Goal: Information Seeking & Learning: Learn about a topic

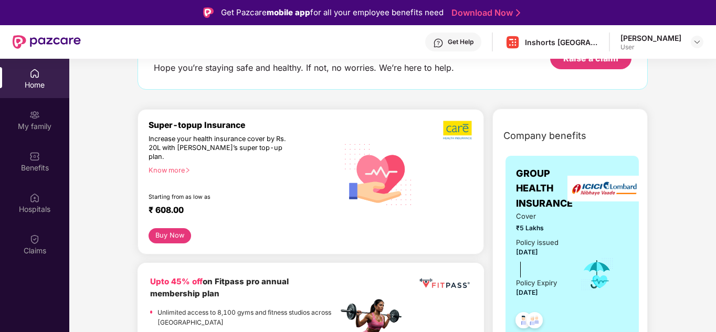
scroll to position [81, 0]
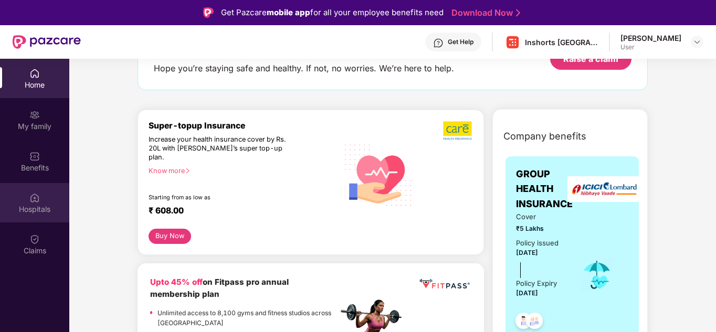
click at [49, 216] on div "Hospitals" at bounding box center [34, 202] width 69 height 39
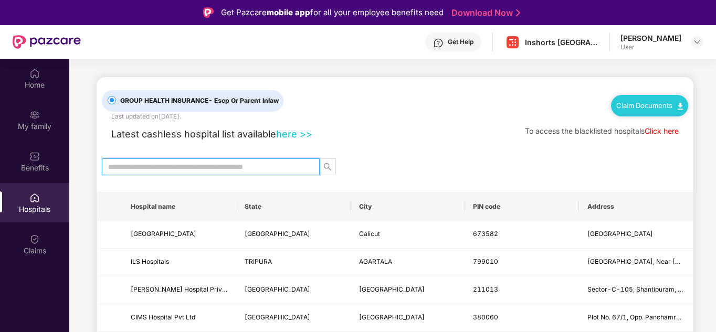
click at [183, 162] on input "text" at bounding box center [206, 167] width 197 height 12
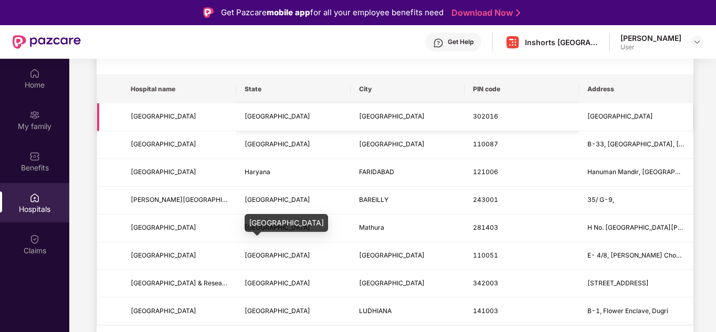
scroll to position [119, 0]
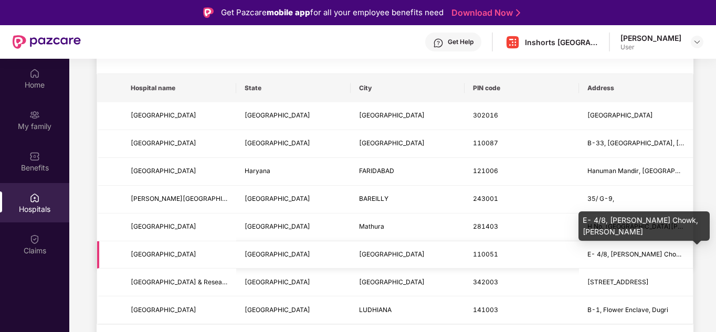
type input "**********"
click at [598, 254] on span "E- 4/8, [PERSON_NAME] Chowk, [PERSON_NAME]" at bounding box center [663, 254] width 153 height 8
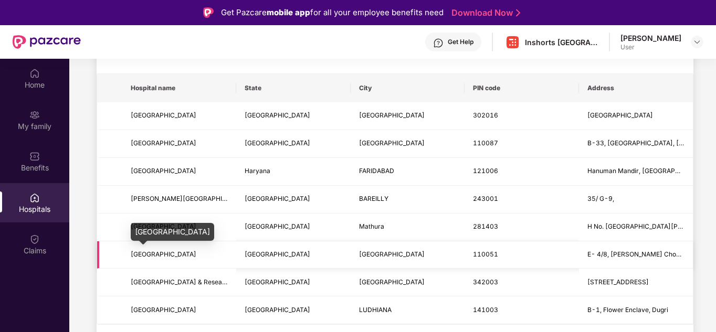
click at [193, 253] on span "[GEOGRAPHIC_DATA]" at bounding box center [164, 254] width 66 height 8
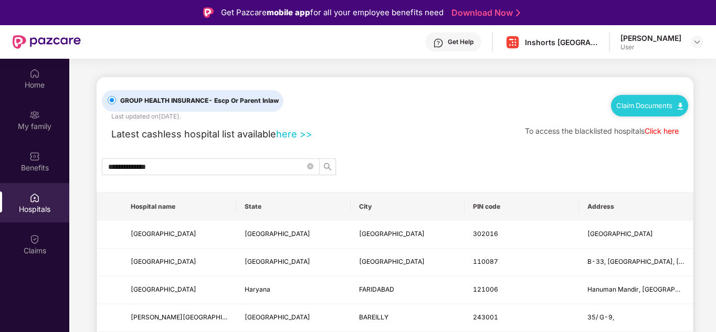
scroll to position [3, 0]
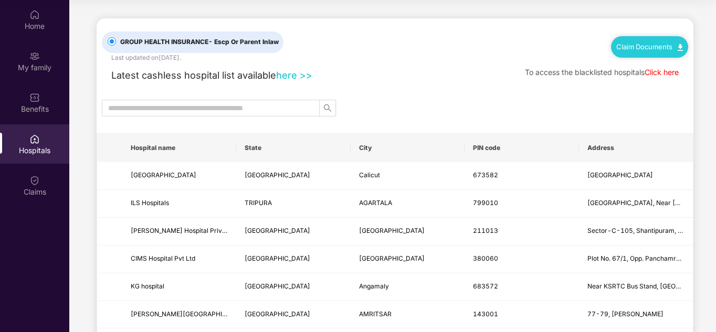
scroll to position [31, 0]
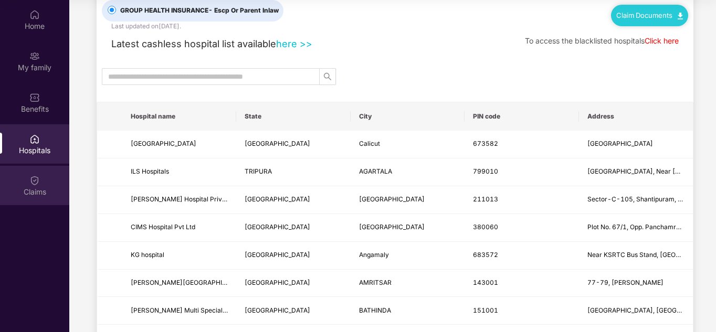
click at [57, 195] on div "Claims" at bounding box center [34, 192] width 69 height 10
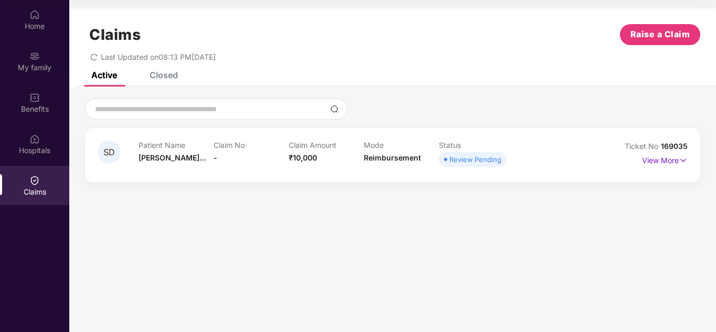
click at [416, 157] on span "Reimbursement" at bounding box center [392, 157] width 57 height 9
click at [672, 159] on p "View More" at bounding box center [665, 159] width 46 height 14
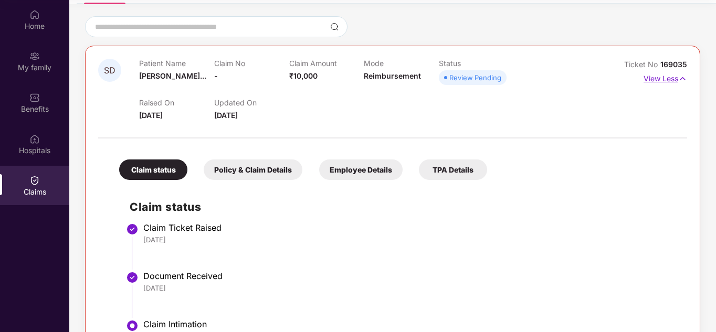
scroll to position [122, 0]
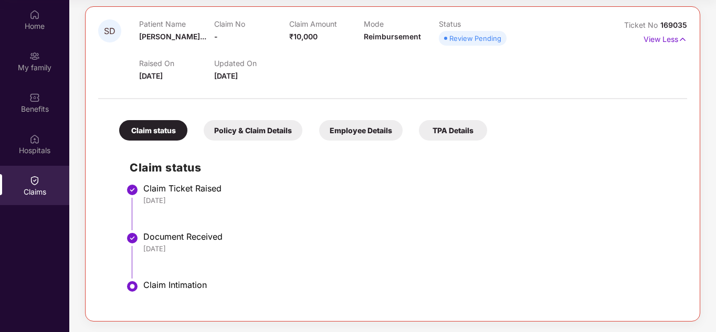
drag, startPoint x: 297, startPoint y: 229, endPoint x: 203, endPoint y: 246, distance: 95.4
click at [203, 246] on ul "Claim Ticket Raised 28 Aug 2025 Document Received 28 Aug 2025 Claim Intimation" at bounding box center [403, 248] width 547 height 122
click at [203, 246] on div "28 Aug 2025" at bounding box center [409, 248] width 533 height 9
click at [273, 128] on div "Policy & Claim Details" at bounding box center [253, 130] width 99 height 20
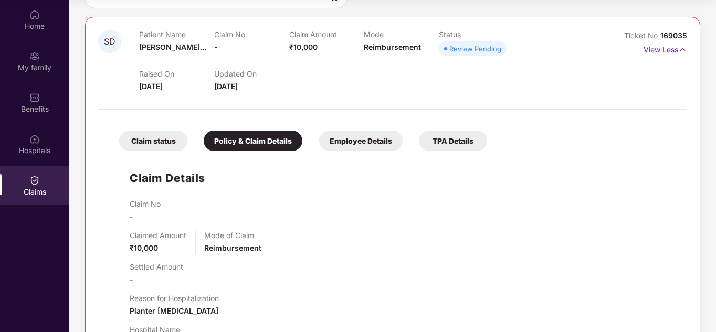
scroll to position [111, 0]
click at [363, 131] on div "Claim status Policy & Claim Details Employee Details TPA Details" at bounding box center [298, 136] width 378 height 31
click at [362, 138] on div "Employee Details" at bounding box center [360, 141] width 83 height 20
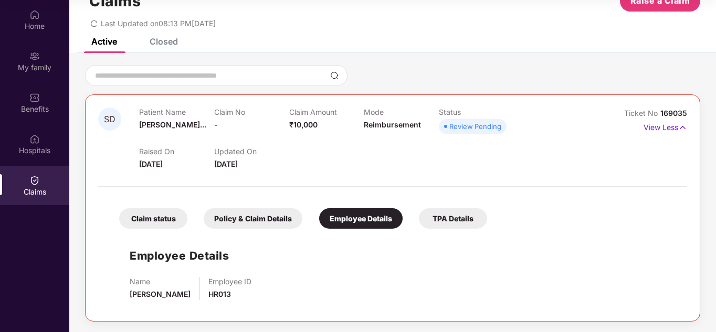
scroll to position [34, 0]
click at [467, 129] on div "Review Pending" at bounding box center [475, 126] width 52 height 10
click at [458, 214] on div "TPA Details" at bounding box center [453, 218] width 68 height 20
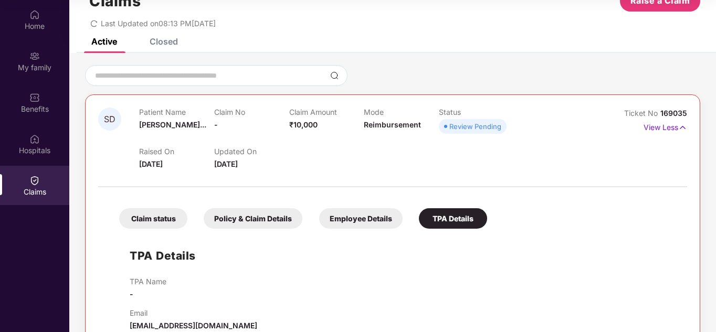
scroll to position [57, 0]
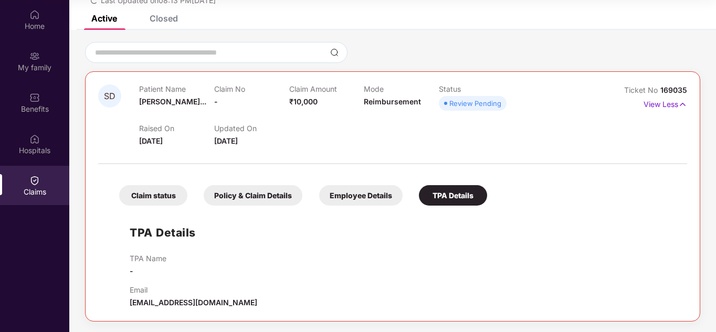
click at [141, 210] on div "Claim status Policy & Claim Details Employee Details TPA Details TPA Details TP…" at bounding box center [392, 239] width 589 height 139
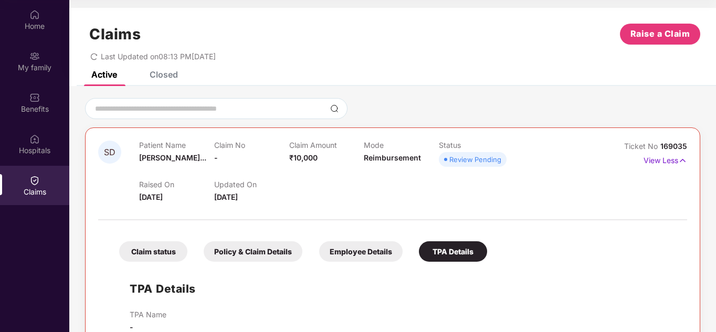
scroll to position [0, 0]
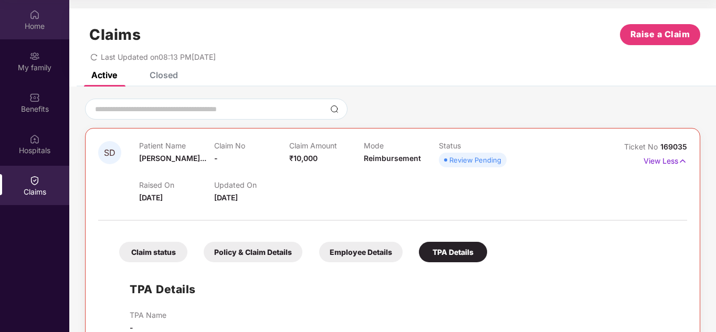
click at [44, 27] on div "Home" at bounding box center [34, 26] width 69 height 10
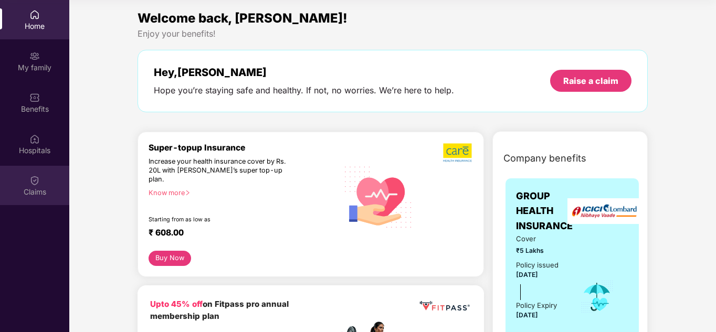
click at [51, 191] on div "Claims" at bounding box center [34, 192] width 69 height 10
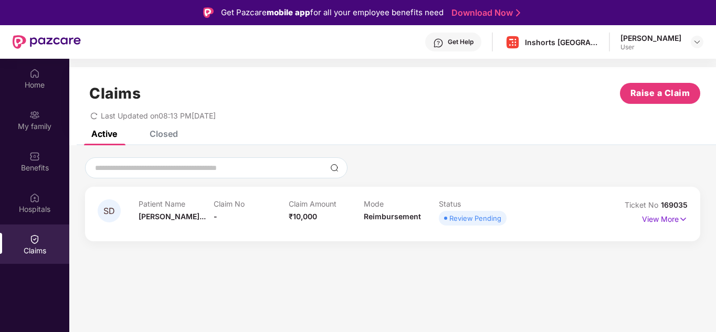
click at [130, 116] on span "Last Updated on 08:13 PM, 28 Aug 2025" at bounding box center [158, 115] width 115 height 9
click at [93, 117] on icon "redo" at bounding box center [93, 115] width 7 height 7
click at [459, 44] on div "Get Help" at bounding box center [461, 42] width 26 height 8
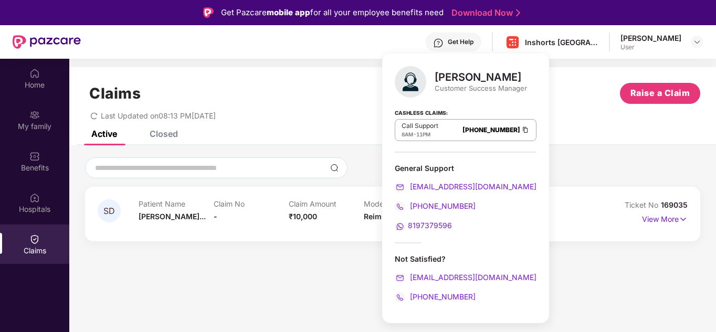
click at [688, 40] on div "Shikha Dhingra User" at bounding box center [661, 42] width 83 height 18
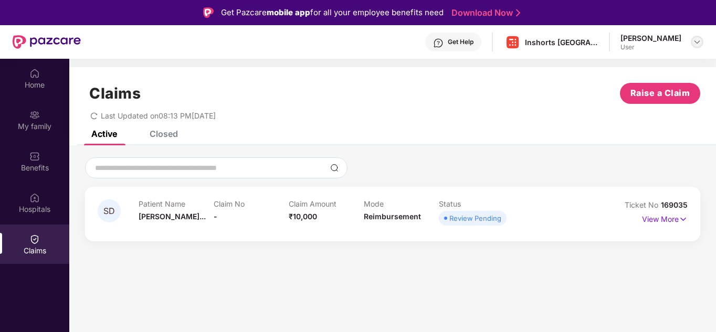
click at [693, 41] on img at bounding box center [697, 42] width 8 height 8
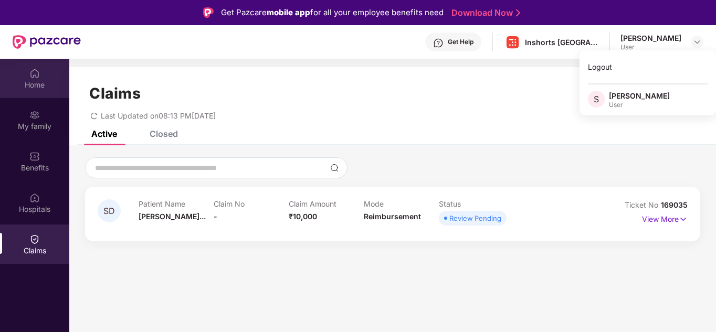
click at [38, 69] on img at bounding box center [34, 73] width 10 height 10
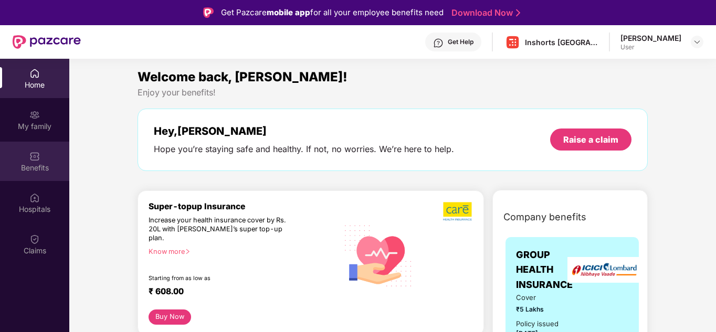
click at [38, 165] on div "Benefits" at bounding box center [34, 168] width 69 height 10
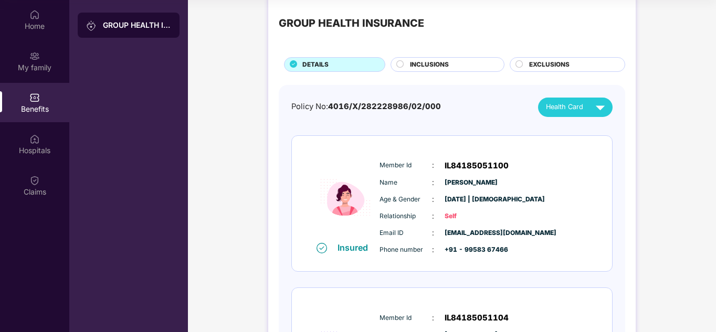
scroll to position [17, 0]
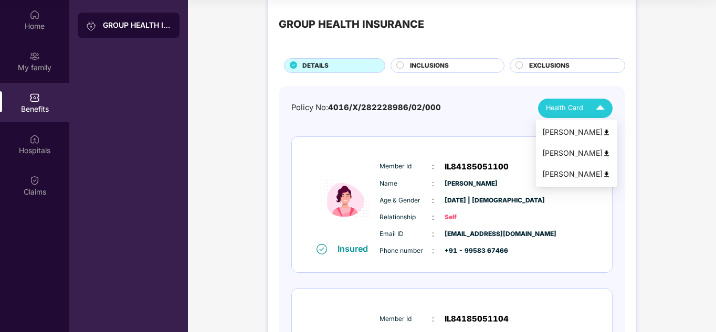
click at [573, 115] on div "Health Card" at bounding box center [578, 108] width 64 height 18
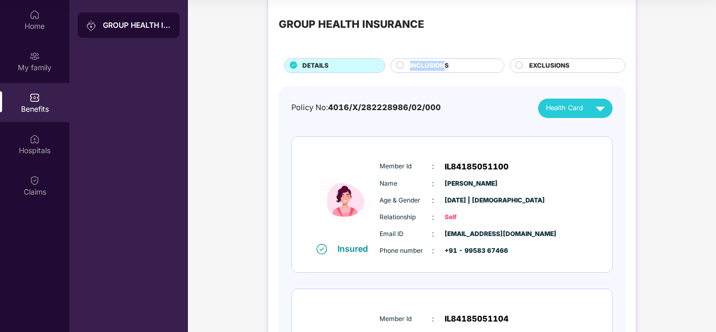
drag, startPoint x: 447, startPoint y: 54, endPoint x: 445, endPoint y: 65, distance: 10.6
click at [445, 65] on div "GROUP HEALTH INSURANCE DETAILS INCLUSIONS EXCLUSIONS" at bounding box center [452, 38] width 346 height 69
click at [445, 65] on span "INCLUSIONS" at bounding box center [429, 66] width 39 height 10
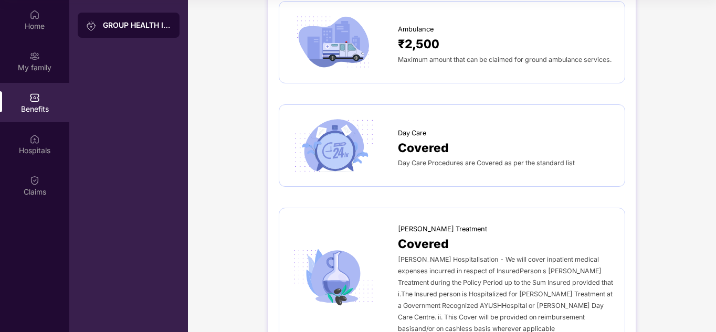
scroll to position [747, 0]
click at [453, 168] on div "Day Care Covered Day Care Procedures are Covered as per the standard list" at bounding box center [452, 145] width 324 height 60
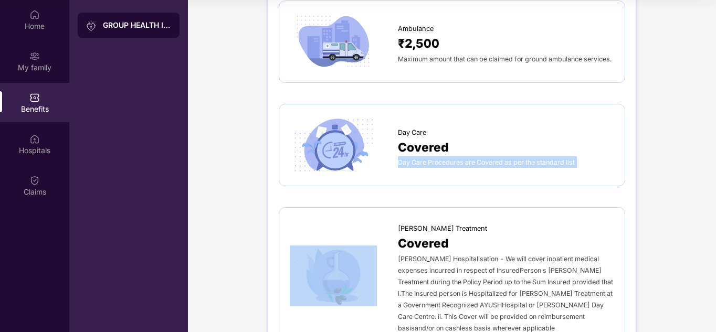
click at [453, 168] on div "Day Care Covered Day Care Procedures are Covered as per the standard list" at bounding box center [452, 145] width 324 height 60
drag, startPoint x: 453, startPoint y: 168, endPoint x: 456, endPoint y: 179, distance: 10.8
click at [456, 179] on div "Day Care Covered Day Care Procedures are Covered as per the standard list" at bounding box center [452, 145] width 346 height 82
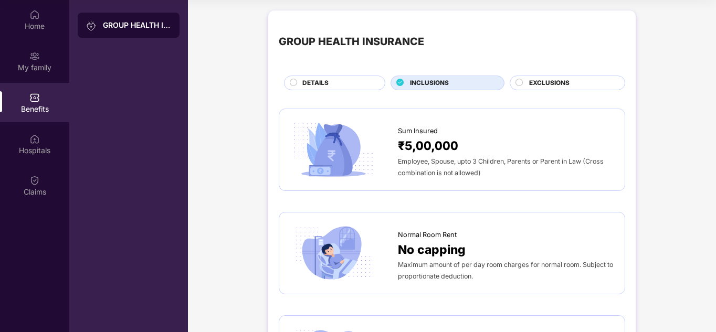
scroll to position [0, 0]
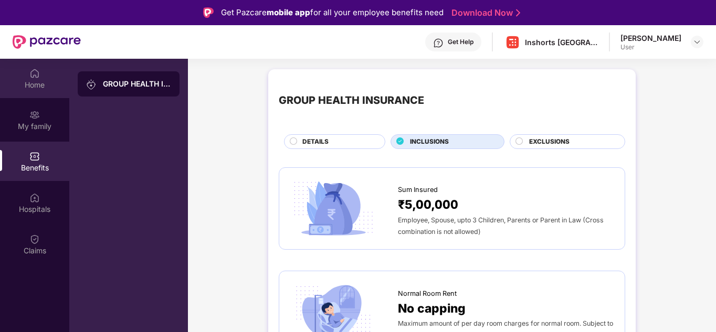
click at [38, 84] on div "Home" at bounding box center [34, 85] width 69 height 10
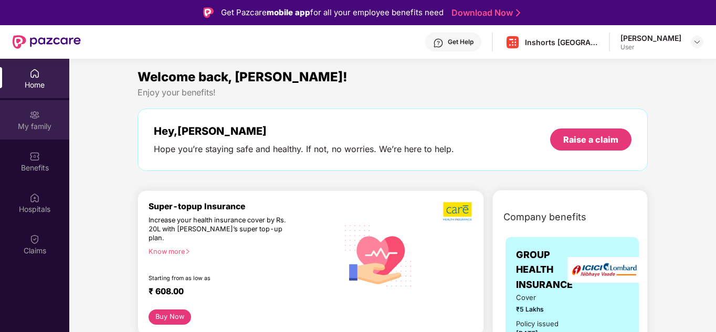
click at [38, 123] on div "My family" at bounding box center [34, 126] width 69 height 10
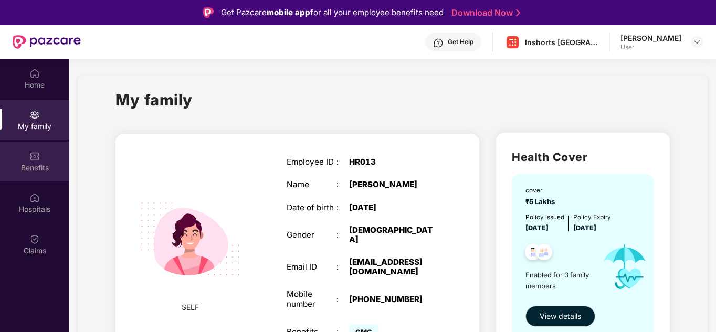
click at [34, 179] on div "Benefits" at bounding box center [34, 161] width 69 height 39
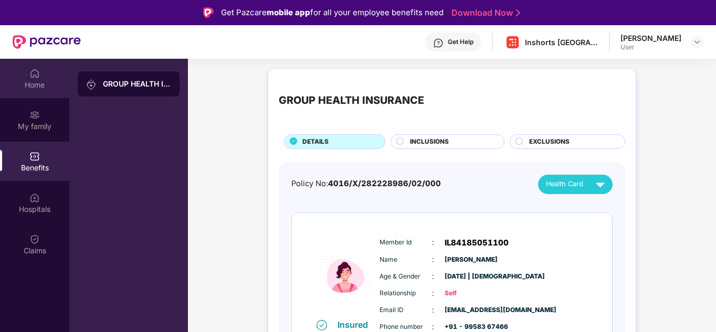
click at [28, 81] on div "Home" at bounding box center [34, 85] width 69 height 10
